Goal: Communication & Community: Connect with others

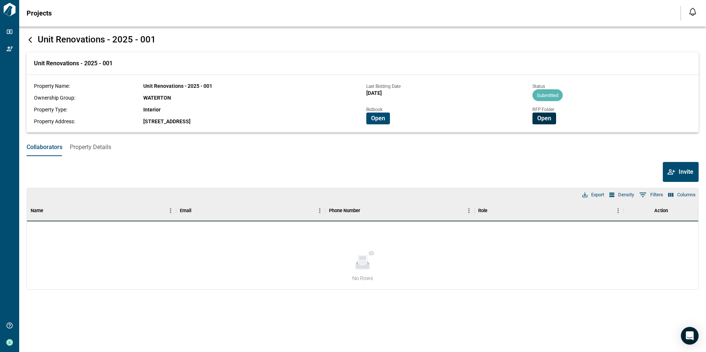
click at [542, 117] on span "Open" at bounding box center [544, 118] width 14 height 7
click at [542, 121] on span "Open" at bounding box center [544, 118] width 14 height 7
click at [686, 176] on span "Invite" at bounding box center [686, 171] width 15 height 7
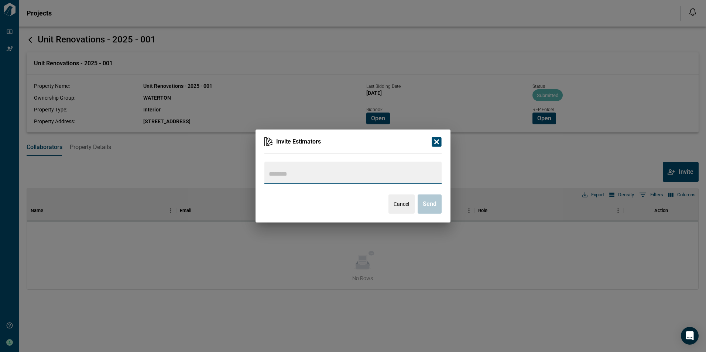
click at [329, 173] on input "text" at bounding box center [352, 174] width 170 height 10
click at [439, 139] on icon "button" at bounding box center [437, 142] width 10 height 10
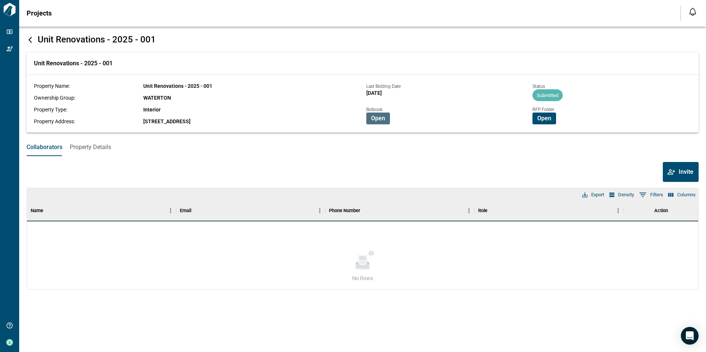
click at [383, 119] on span "Open" at bounding box center [378, 118] width 14 height 7
